Goal: Navigation & Orientation: Find specific page/section

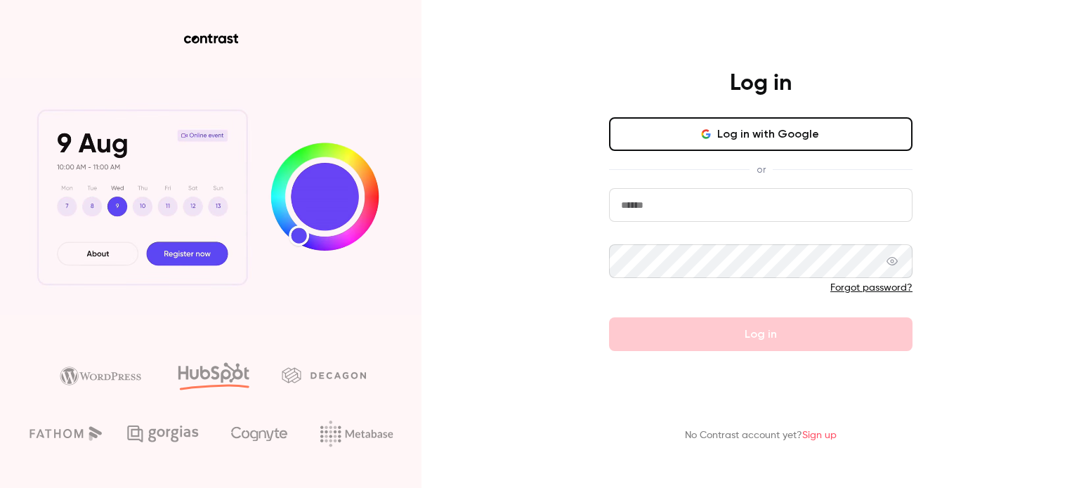
click at [665, 133] on button "Log in with Google" at bounding box center [760, 134] width 303 height 34
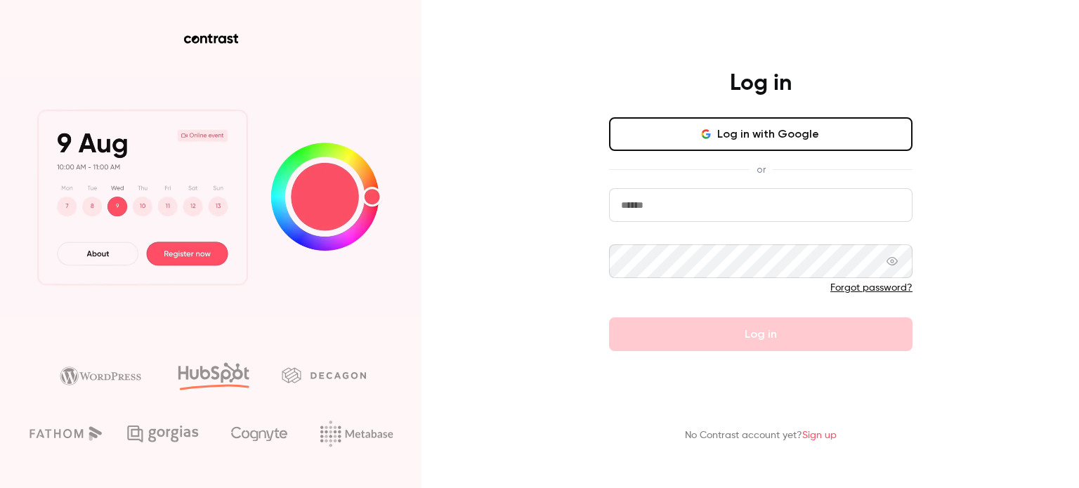
click at [805, 138] on button "Log in with Google" at bounding box center [760, 134] width 303 height 34
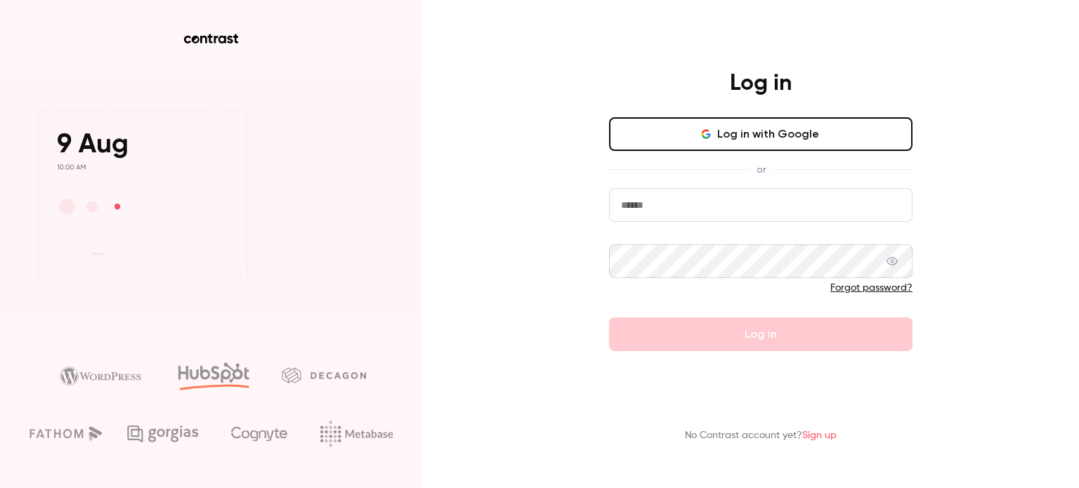
click at [950, 264] on div "Log in Log in with Google or Forgot password? Log in No Contrast account yet? S…" at bounding box center [539, 244] width 1079 height 488
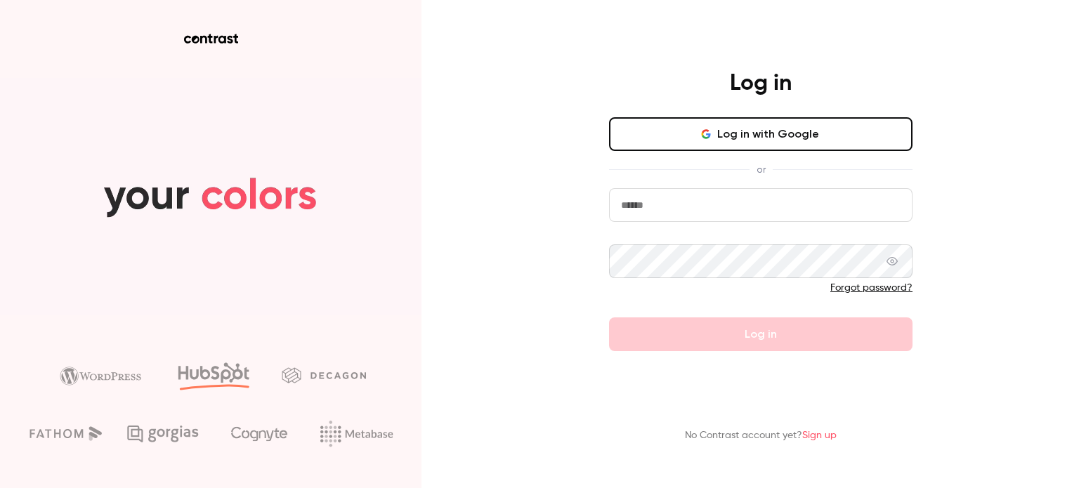
click at [713, 196] on input "email" at bounding box center [760, 205] width 303 height 34
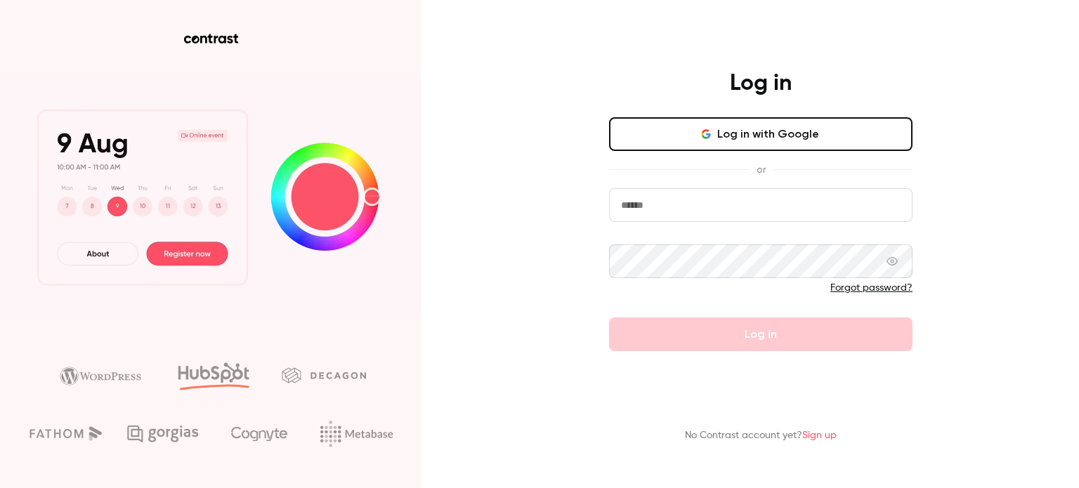
type input "**********"
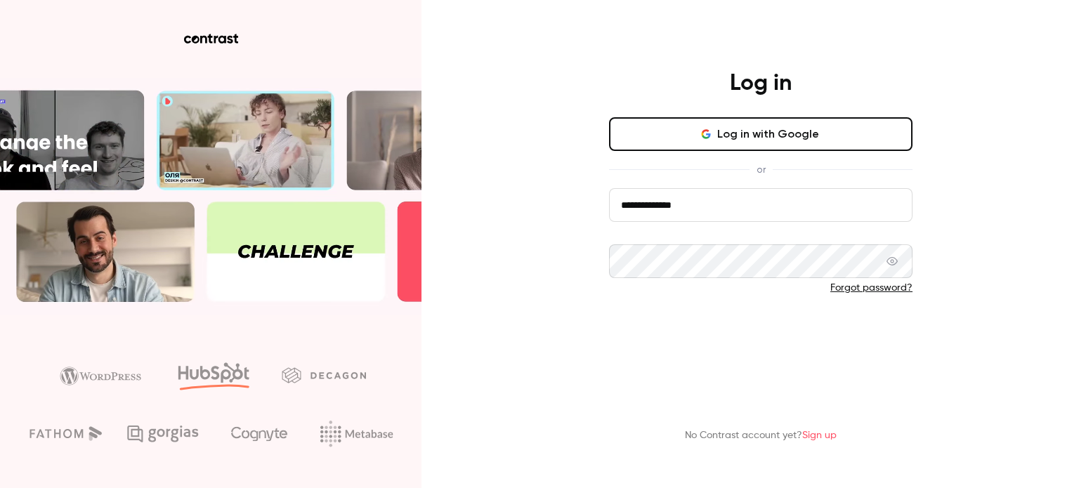
click at [741, 330] on button "Log in" at bounding box center [760, 334] width 303 height 34
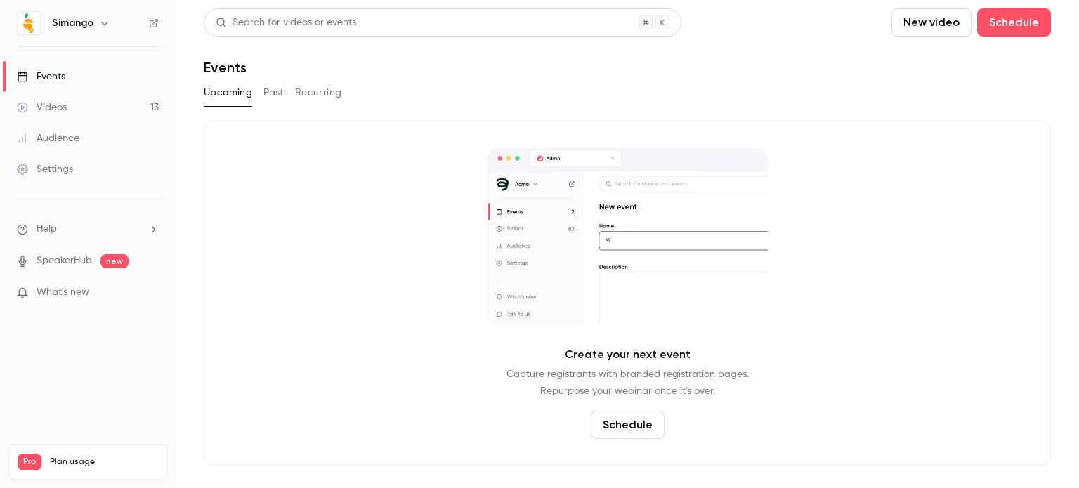
click at [62, 111] on div "Videos" at bounding box center [42, 107] width 50 height 14
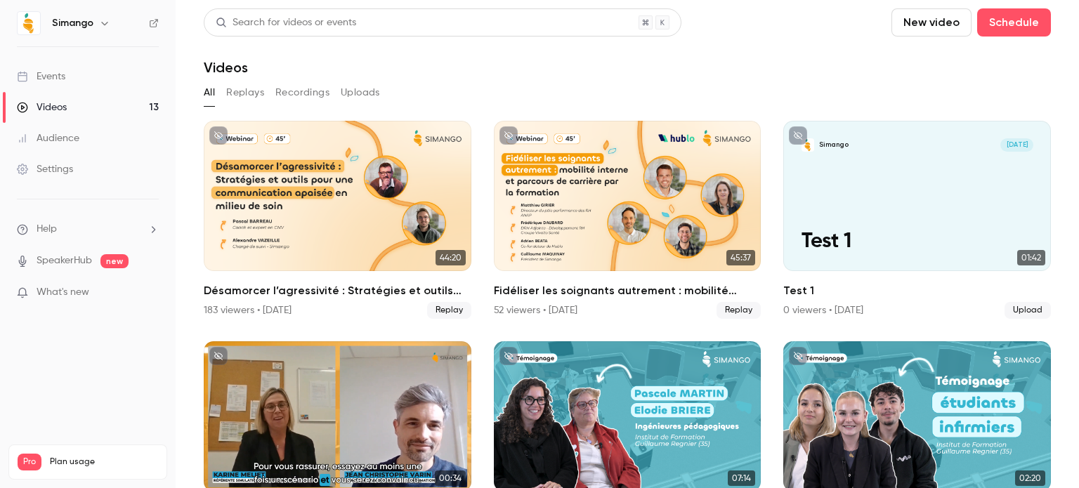
click at [67, 137] on div "Audience" at bounding box center [48, 138] width 62 height 14
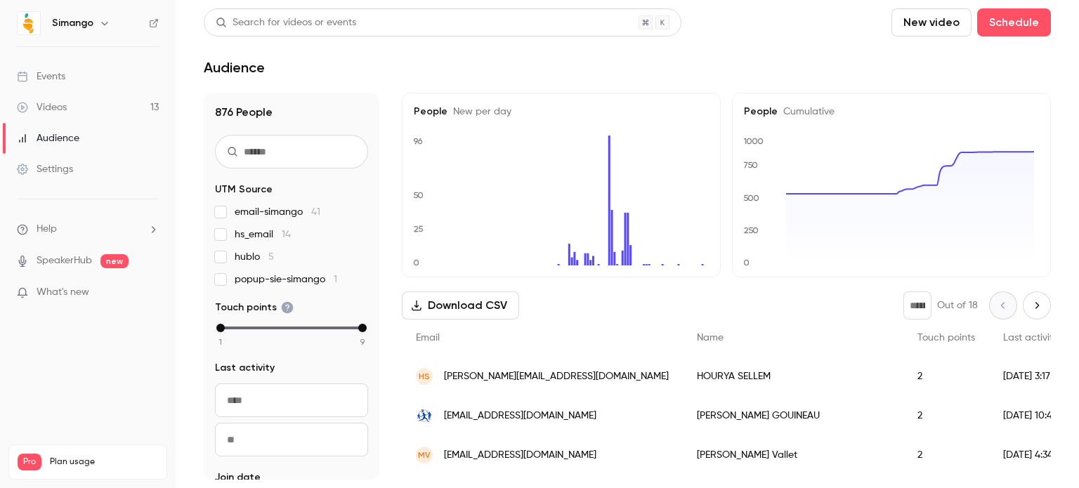
click at [91, 105] on link "Videos 13" at bounding box center [88, 107] width 176 height 31
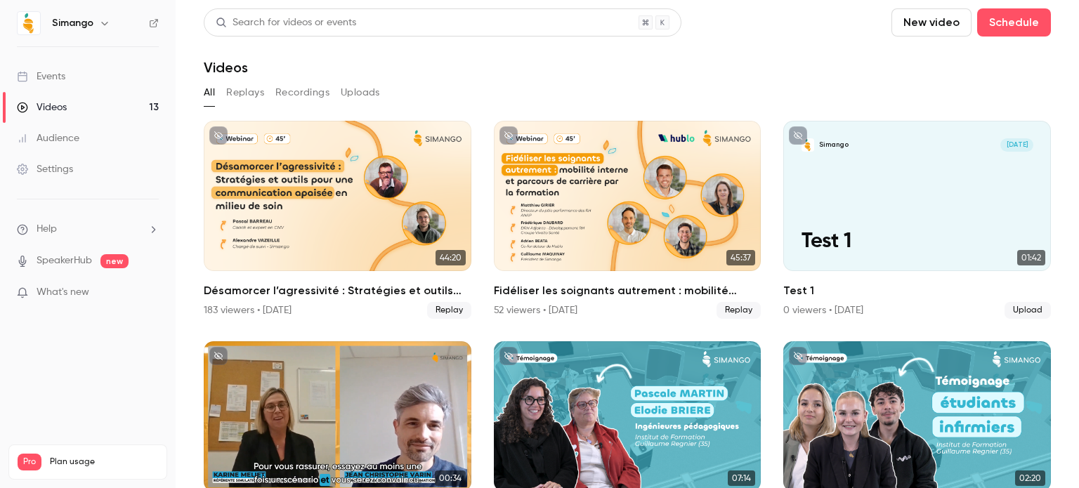
click at [116, 140] on link "Audience" at bounding box center [88, 138] width 176 height 31
